Goal: Find specific fact: Find specific fact

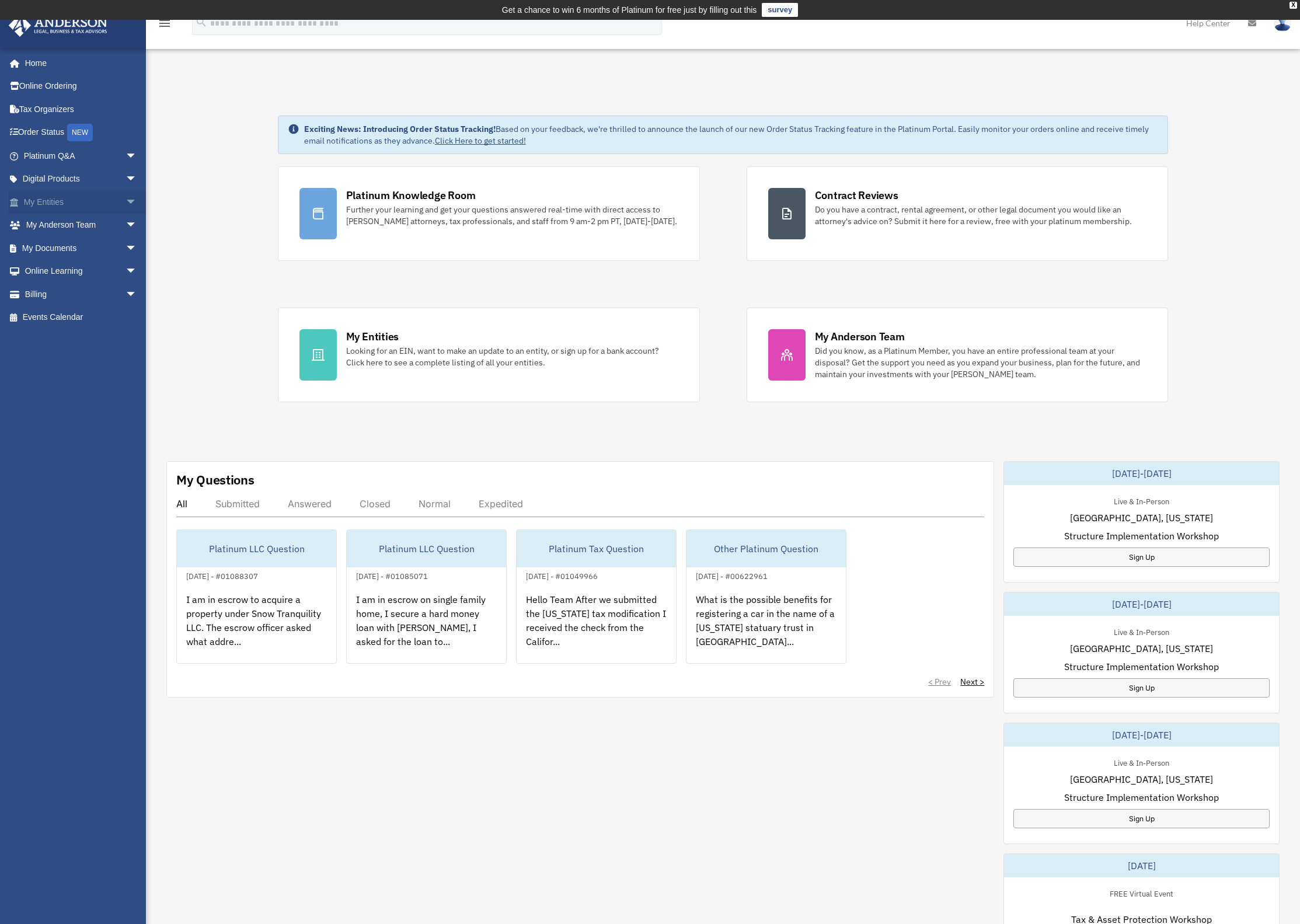
click at [50, 201] on link "My Entities arrow_drop_down" at bounding box center [81, 202] width 147 height 24
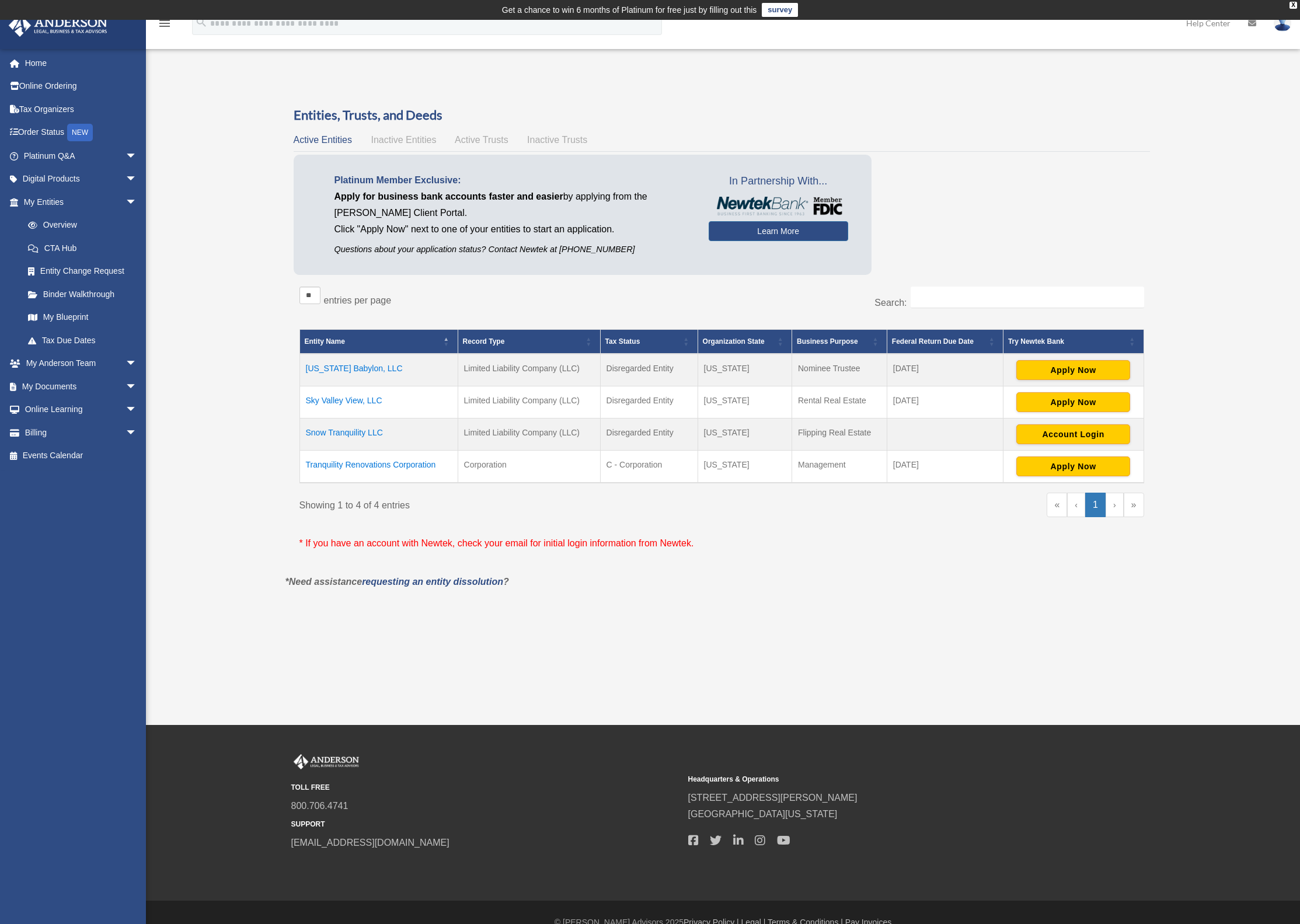
click at [345, 433] on td "Snow Tranquility LLC" at bounding box center [379, 435] width 158 height 32
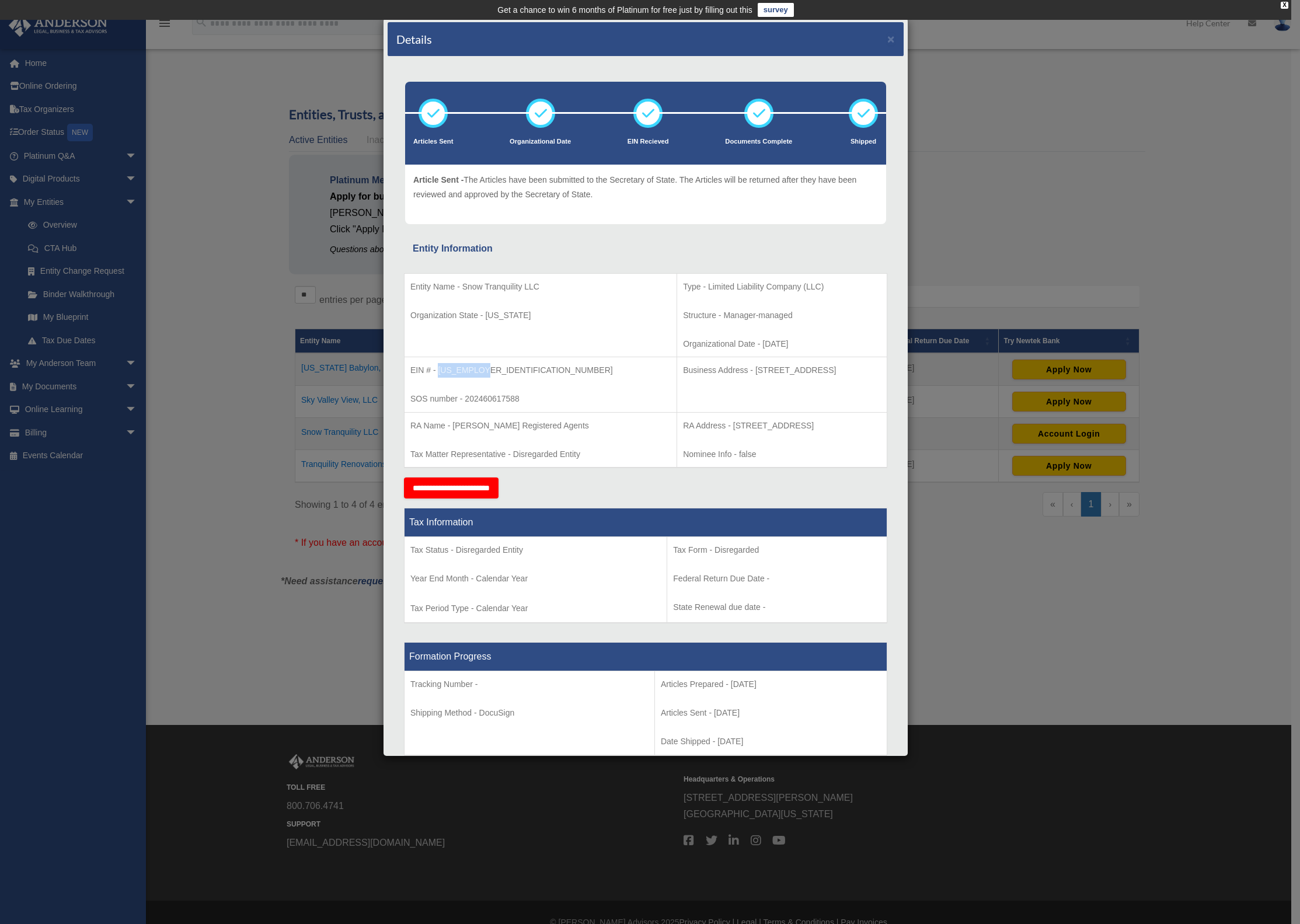
drag, startPoint x: 480, startPoint y: 367, endPoint x: 439, endPoint y: 370, distance: 41.1
click at [439, 370] on p "EIN # - [US_EMPLOYER_IDENTIFICATION_NUMBER]" at bounding box center [540, 370] width 260 height 14
copy p "99-1518551"
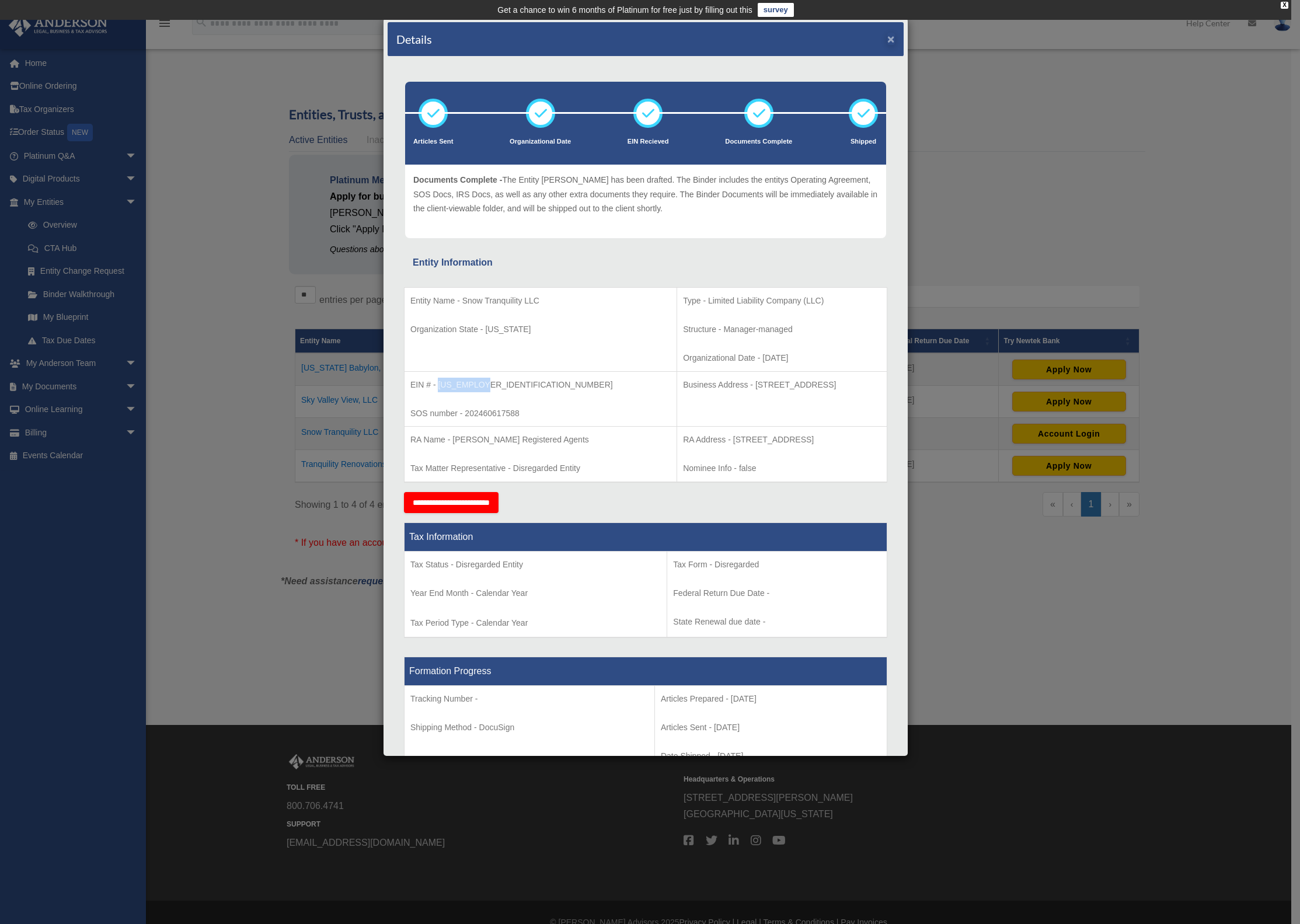
click at [887, 37] on button "×" at bounding box center [891, 39] width 7 height 12
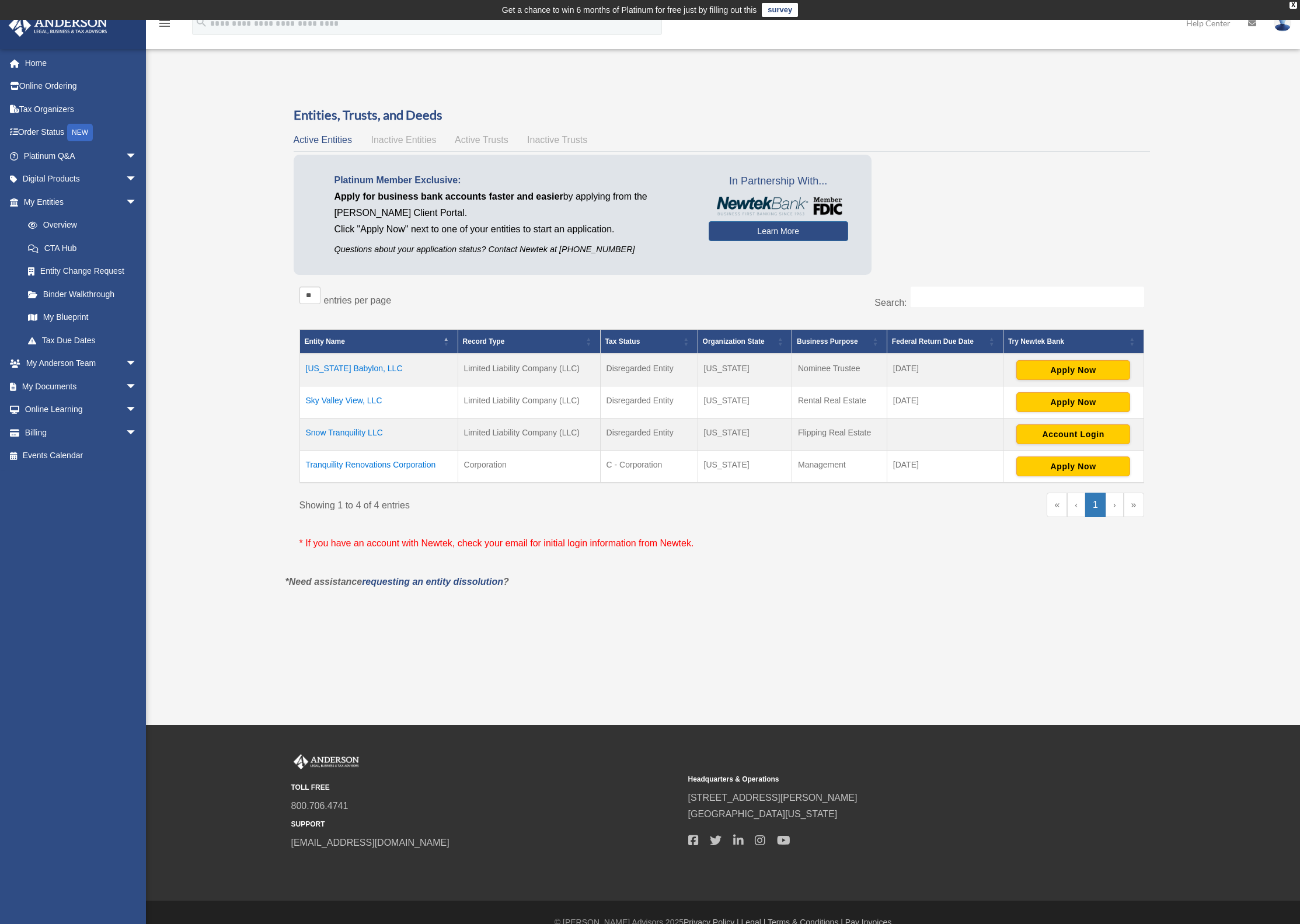
click at [359, 363] on td "Nevada Babylon, LLC" at bounding box center [379, 370] width 158 height 33
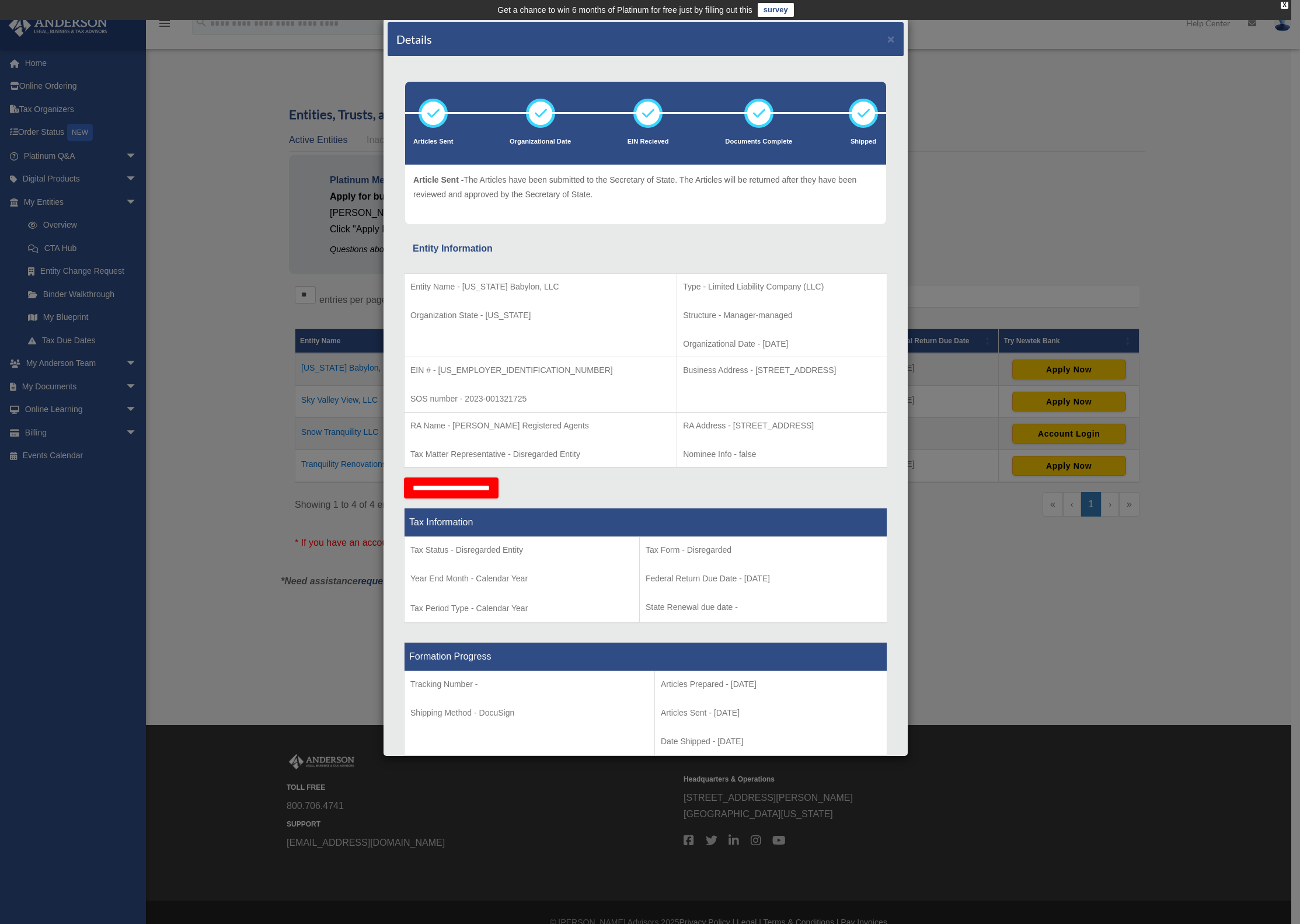
drag, startPoint x: 680, startPoint y: 370, endPoint x: 828, endPoint y: 369, distance: 148.0
click at [828, 369] on p "Business Address - 1718 Capitol Ave., Cheyenne, Wy 82001" at bounding box center [782, 370] width 198 height 14
copy p "1718 Capitol Ave., Cheyenne, Wy 82001"
click at [758, 429] on p "RA Address - 1716 Capitol Avenue, Suite 100, Cheyenne, WY 82001" at bounding box center [782, 425] width 198 height 14
